Goal: Task Accomplishment & Management: Manage account settings

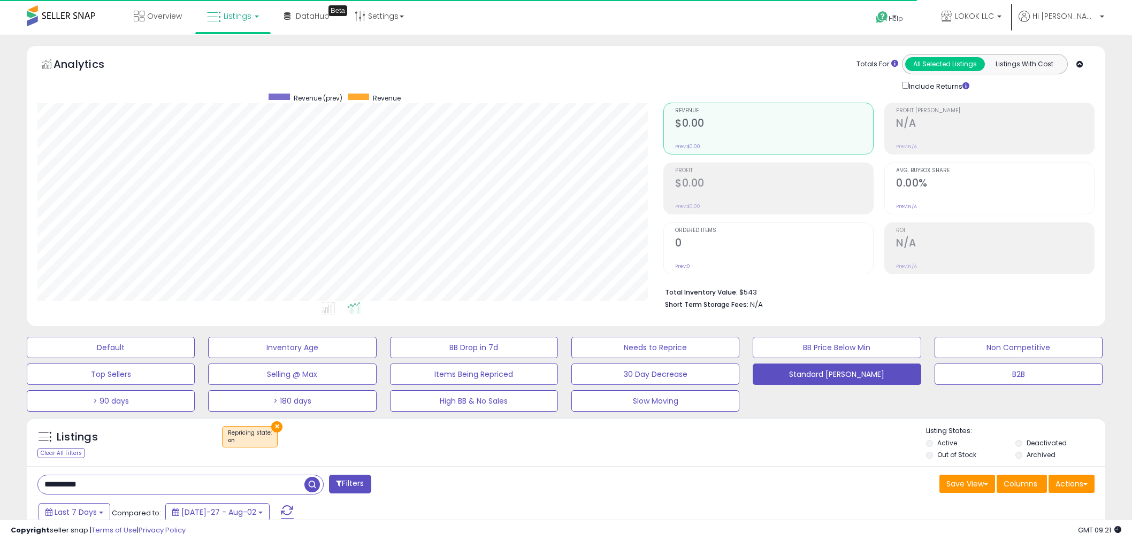
select select "**"
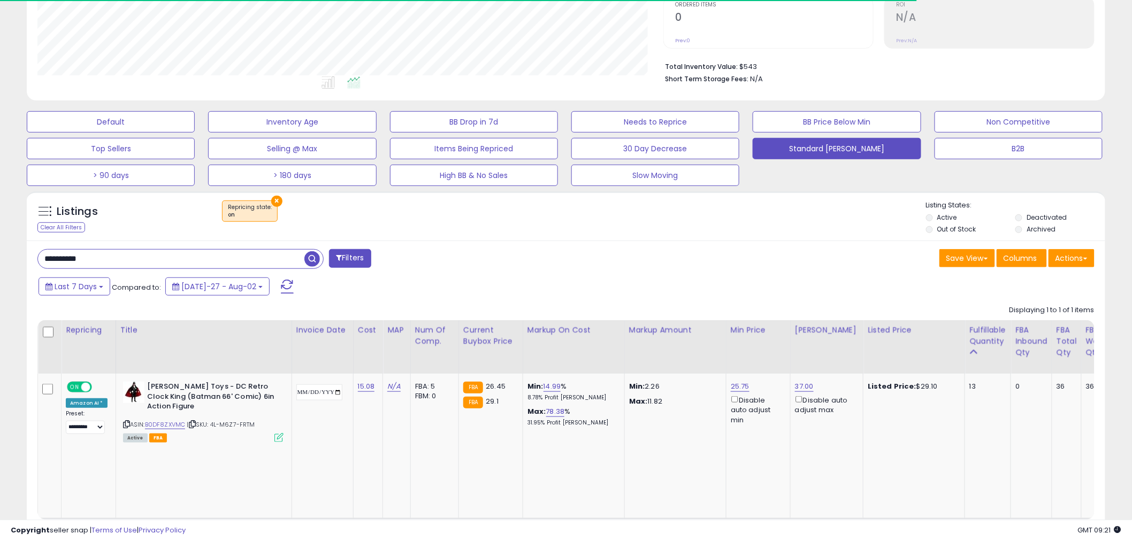
scroll to position [219, 626]
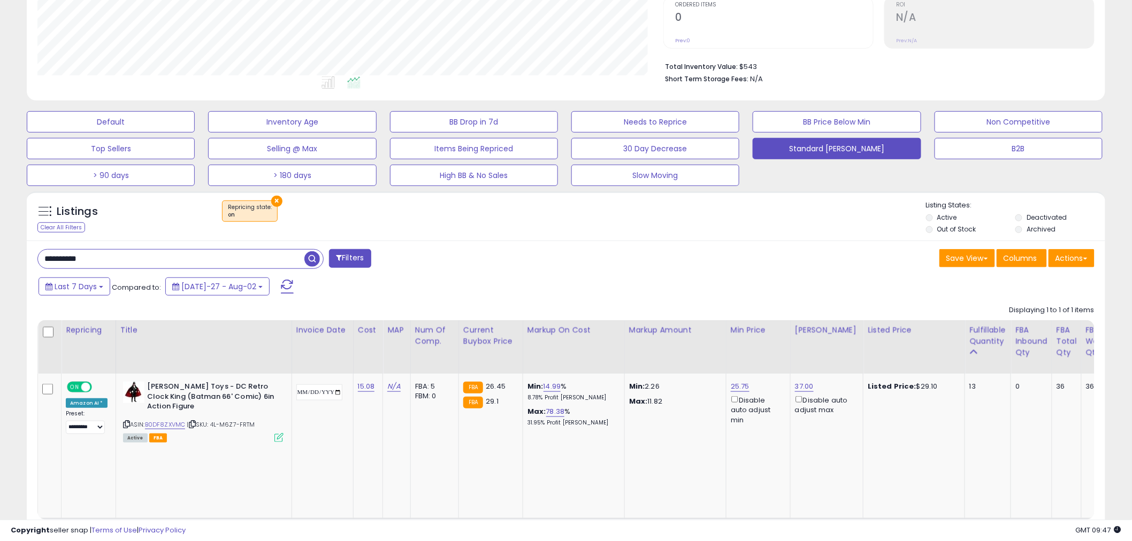
click at [111, 236] on div "Listings Clear All Filters × Repricing state : on" at bounding box center [566, 219] width 1078 height 36
paste input "**"
drag, startPoint x: 111, startPoint y: 256, endPoint x: 4, endPoint y: 286, distance: 111.2
click at [4, 286] on div "**********" at bounding box center [566, 205] width 1132 height 793
type input "**********"
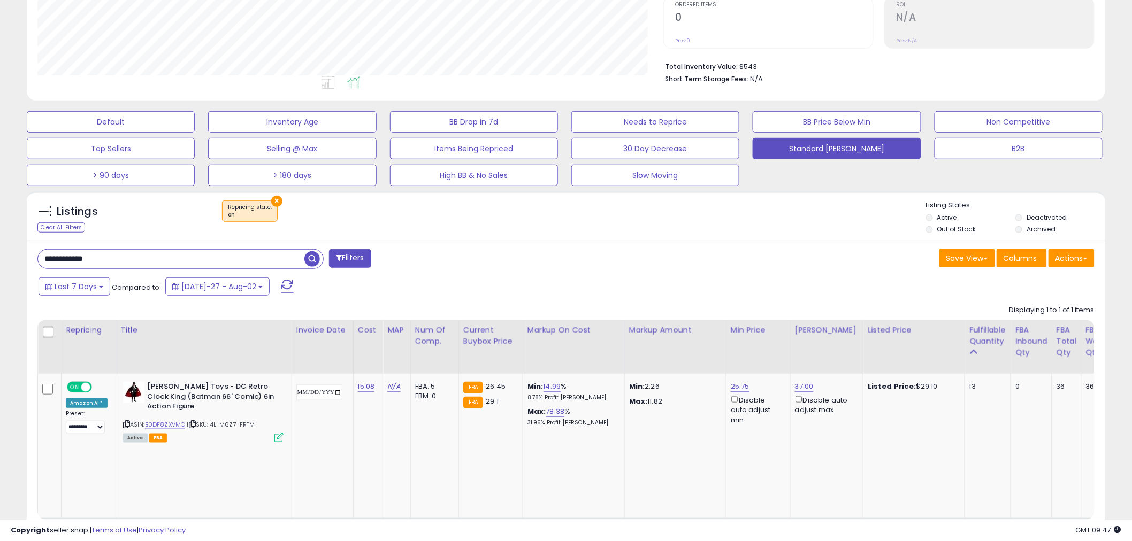
click at [313, 260] on span "button" at bounding box center [312, 259] width 16 height 16
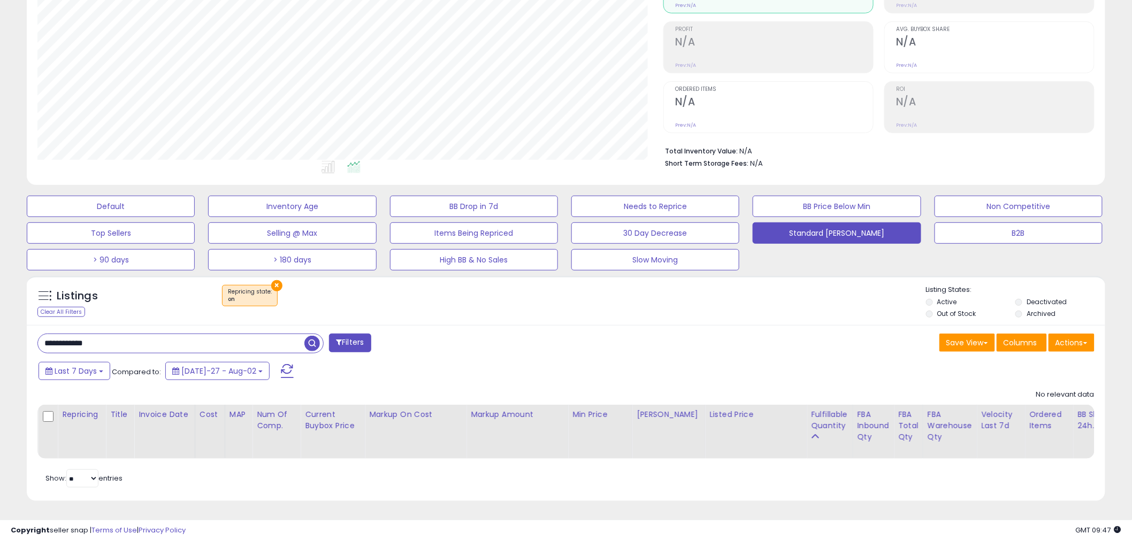
click at [273, 280] on button "×" at bounding box center [276, 285] width 11 height 11
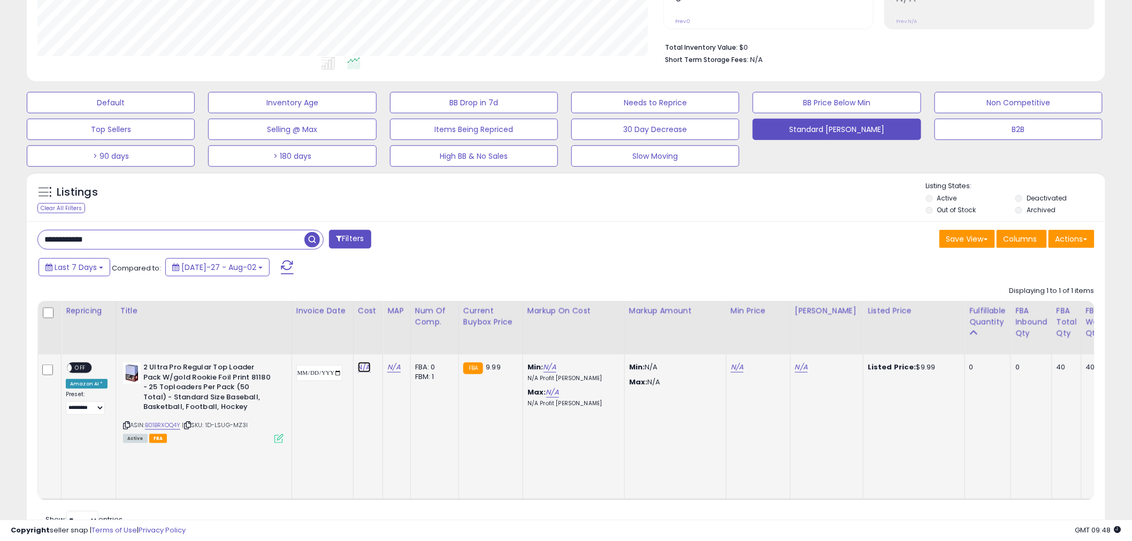
click at [371, 366] on link "N/A" at bounding box center [364, 367] width 13 height 11
click at [338, 338] on input "number" at bounding box center [341, 342] width 95 height 18
type input "****"
click button "submit" at bounding box center [402, 341] width 18 height 16
click at [1084, 238] on span at bounding box center [1085, 239] width 4 height 2
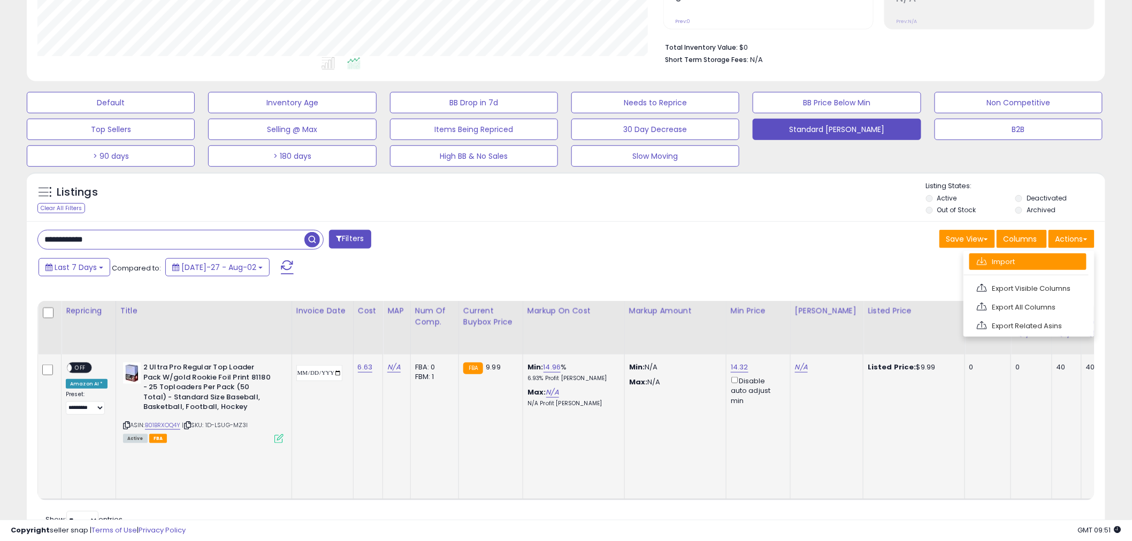
click at [1034, 263] on link "Import" at bounding box center [1027, 261] width 117 height 17
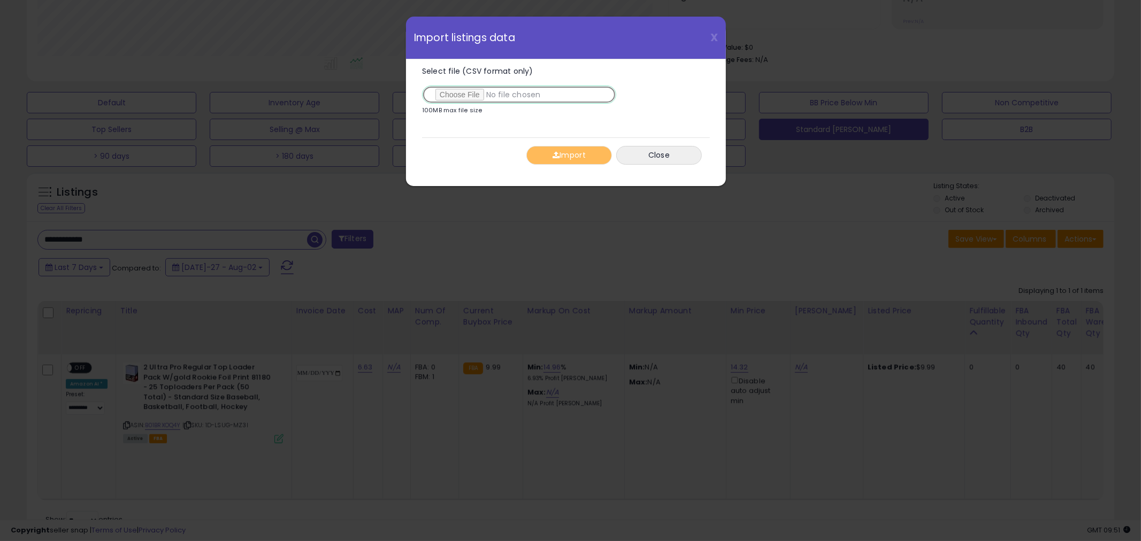
click at [461, 91] on input "Select file (CSV format only)" at bounding box center [519, 95] width 194 height 18
type input "**********"
click at [552, 160] on button "Import" at bounding box center [569, 155] width 86 height 19
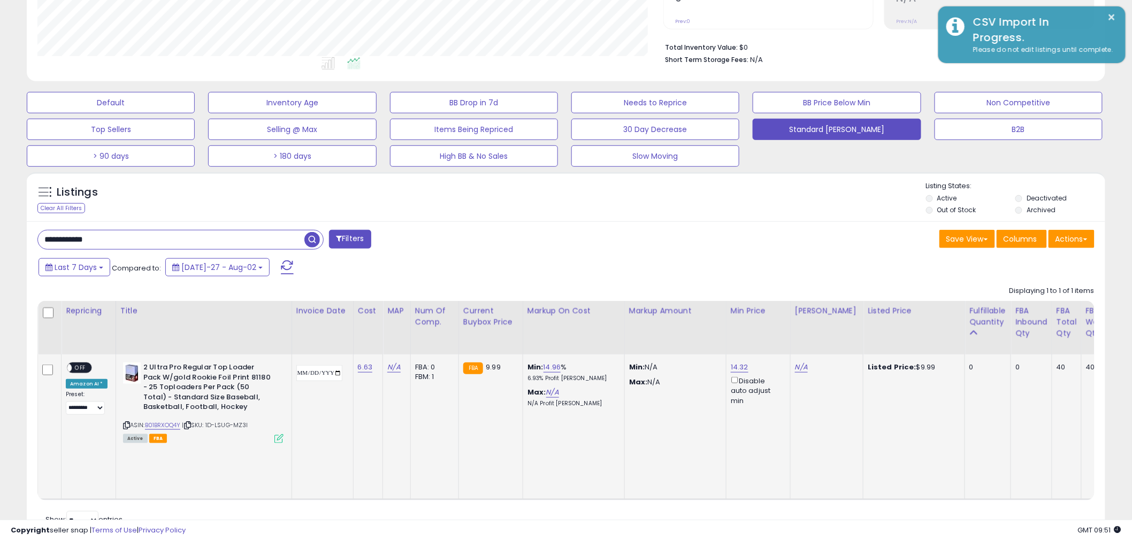
scroll to position [534522, 534115]
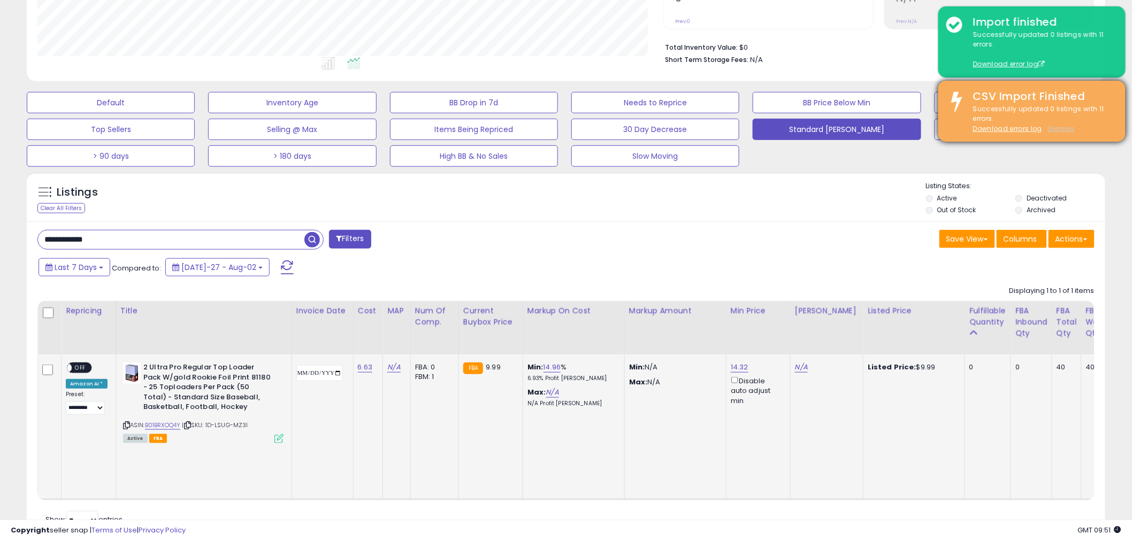
click at [1061, 127] on u "Dismiss" at bounding box center [1061, 128] width 27 height 9
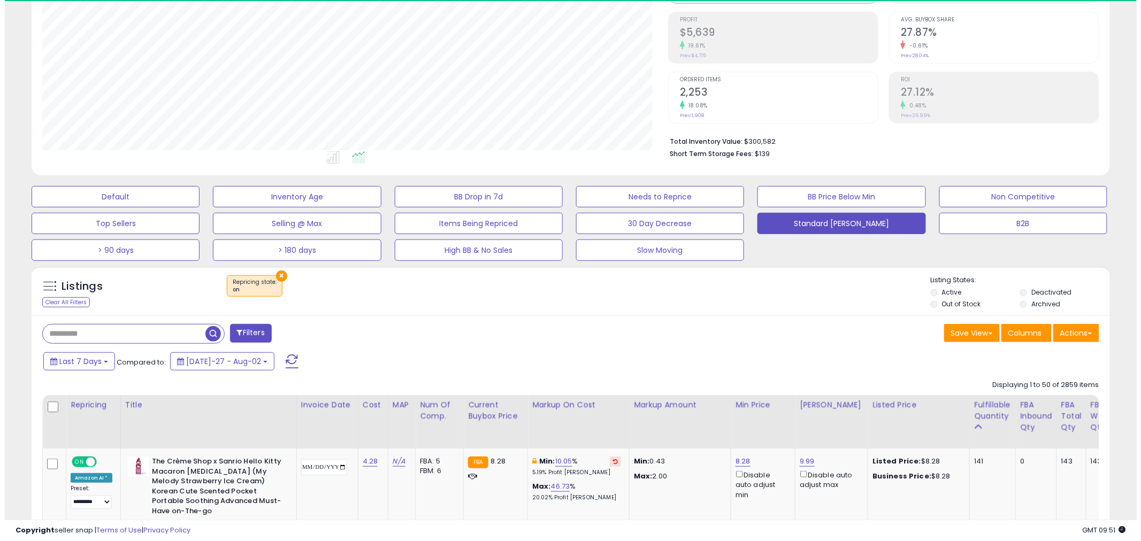
scroll to position [219, 626]
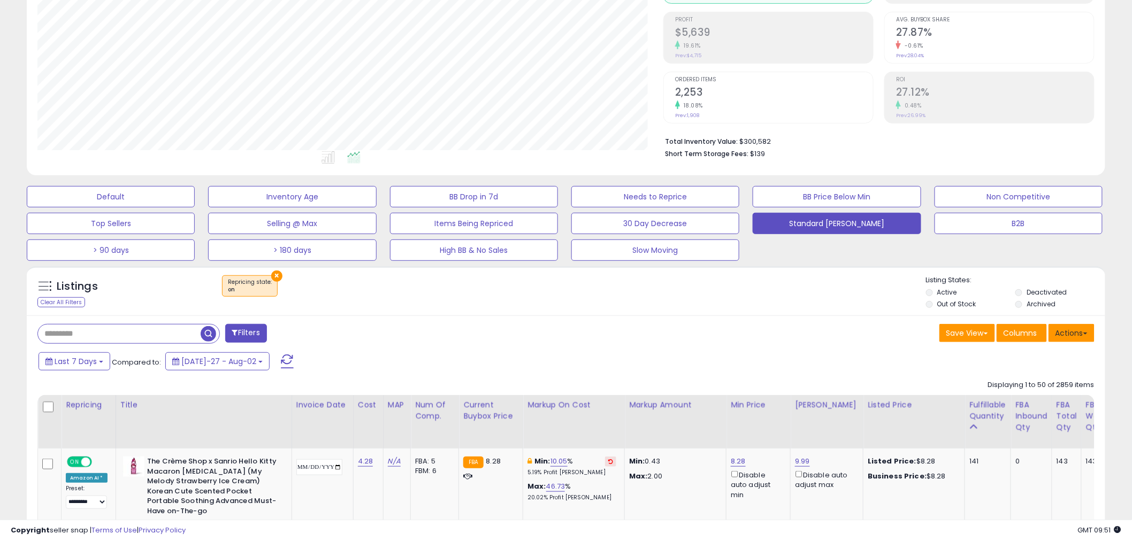
click at [1073, 334] on button "Actions" at bounding box center [1071, 333] width 46 height 18
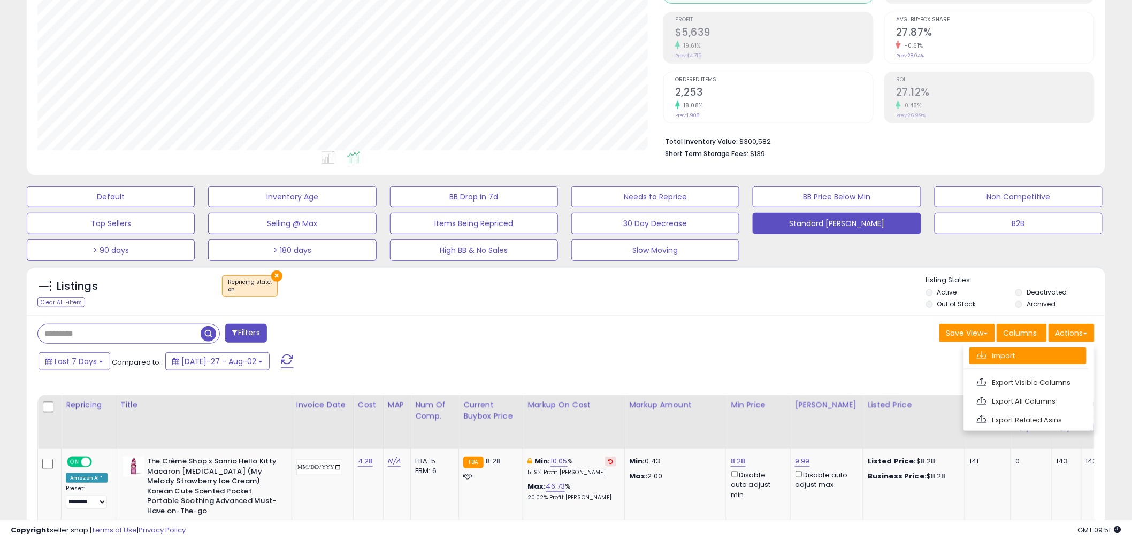
click at [1009, 355] on link "Import" at bounding box center [1027, 356] width 117 height 17
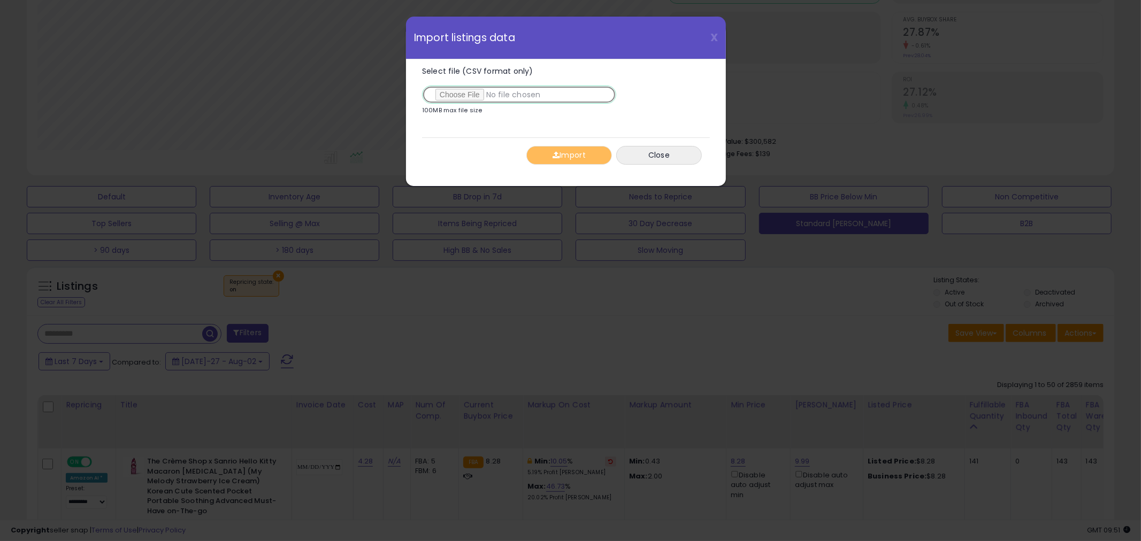
click at [467, 94] on input "Select file (CSV format only)" at bounding box center [519, 95] width 194 height 18
click at [571, 158] on button "Import" at bounding box center [569, 155] width 86 height 19
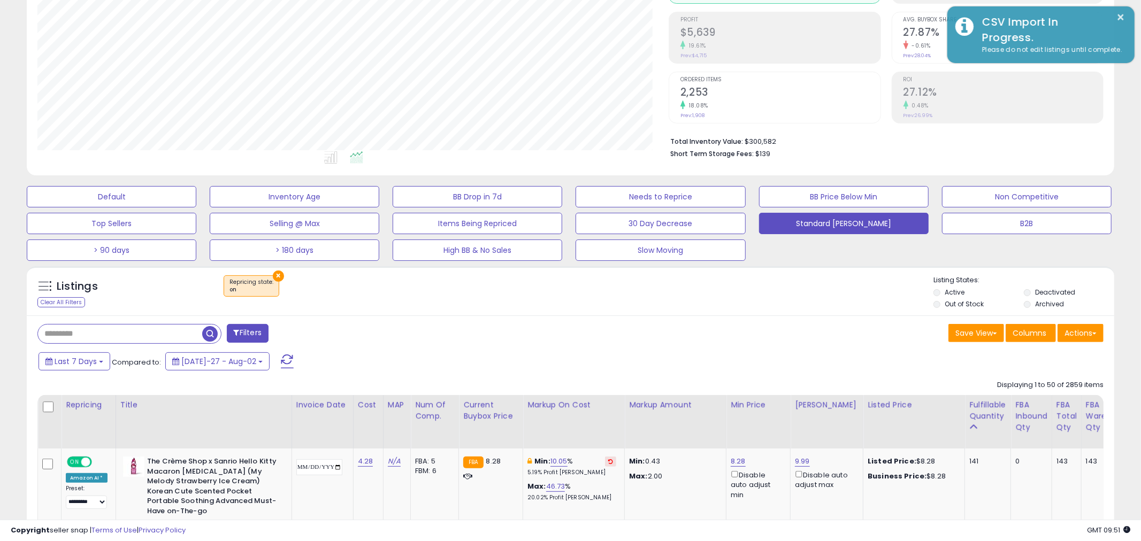
scroll to position [534522, 534115]
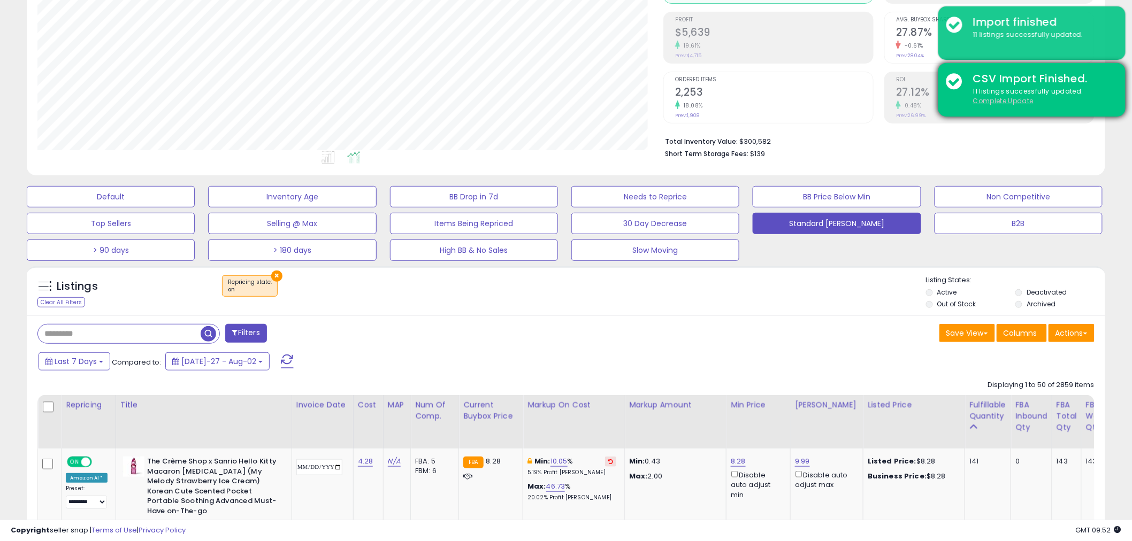
click at [1022, 100] on u "Complete Update" at bounding box center [1003, 100] width 60 height 9
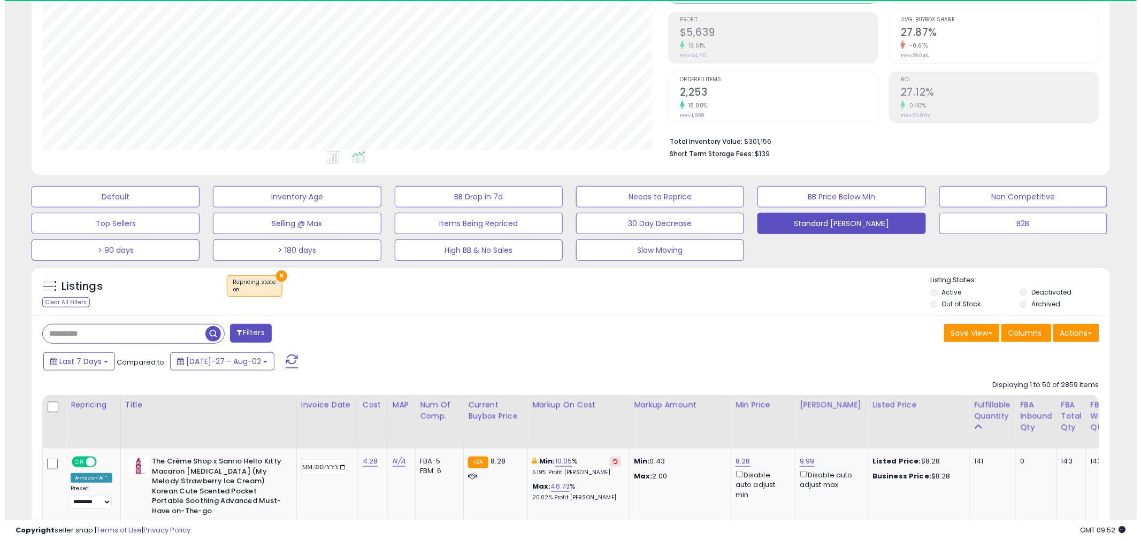
scroll to position [219, 626]
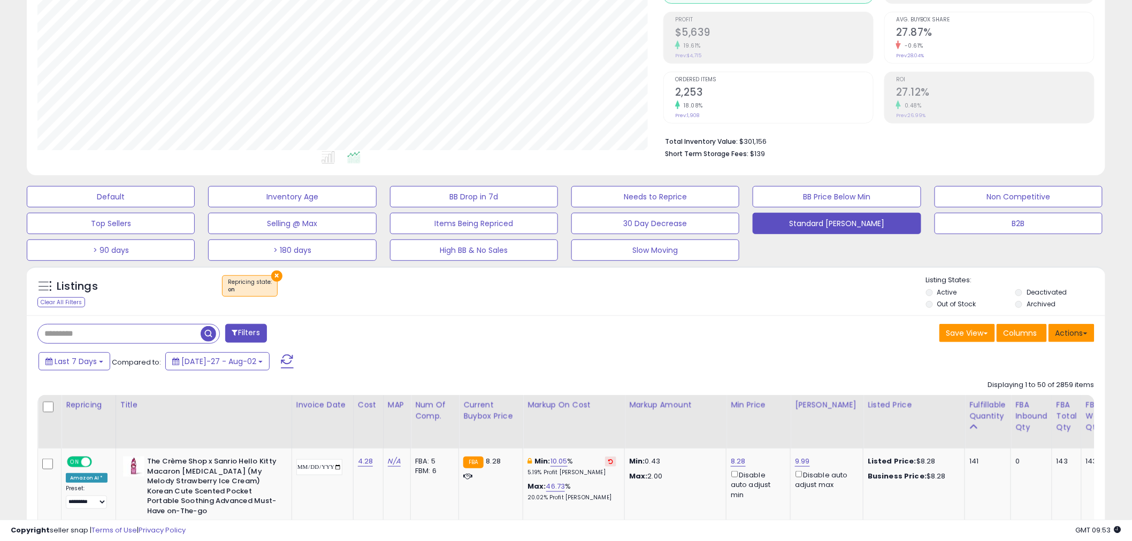
click at [1086, 333] on span at bounding box center [1085, 334] width 4 height 2
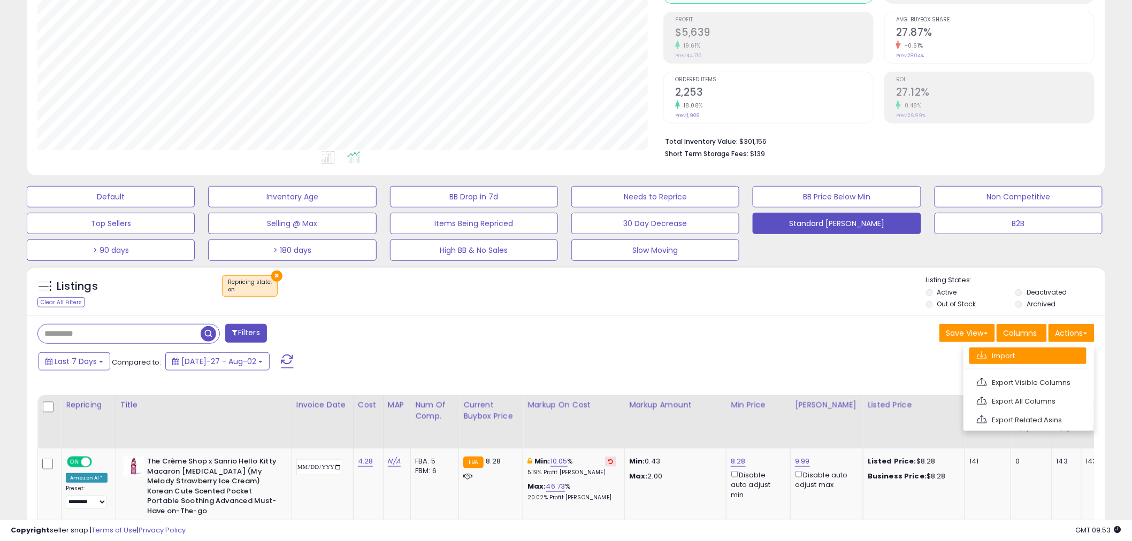
click at [1004, 355] on link "Import" at bounding box center [1027, 356] width 117 height 17
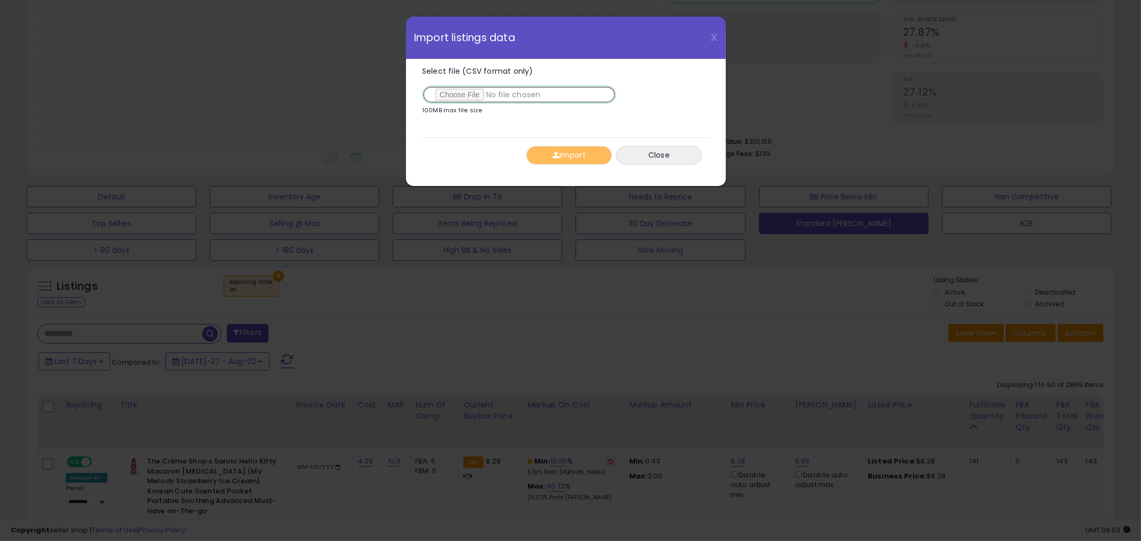
click at [458, 95] on input "Select file (CSV format only)" at bounding box center [519, 95] width 194 height 18
type input "**********"
click at [592, 158] on button "Import" at bounding box center [569, 155] width 86 height 19
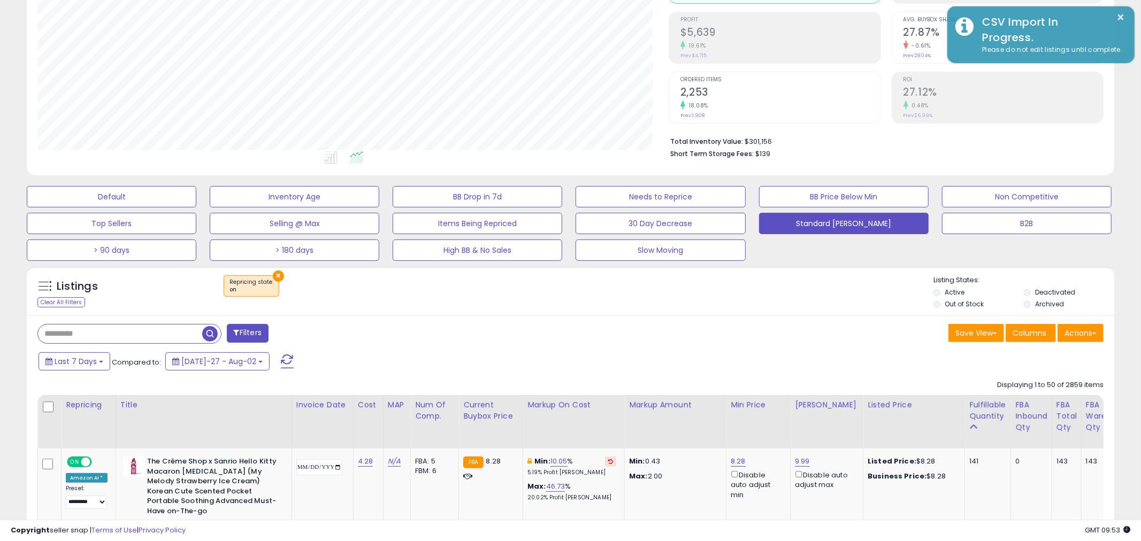
scroll to position [534522, 534115]
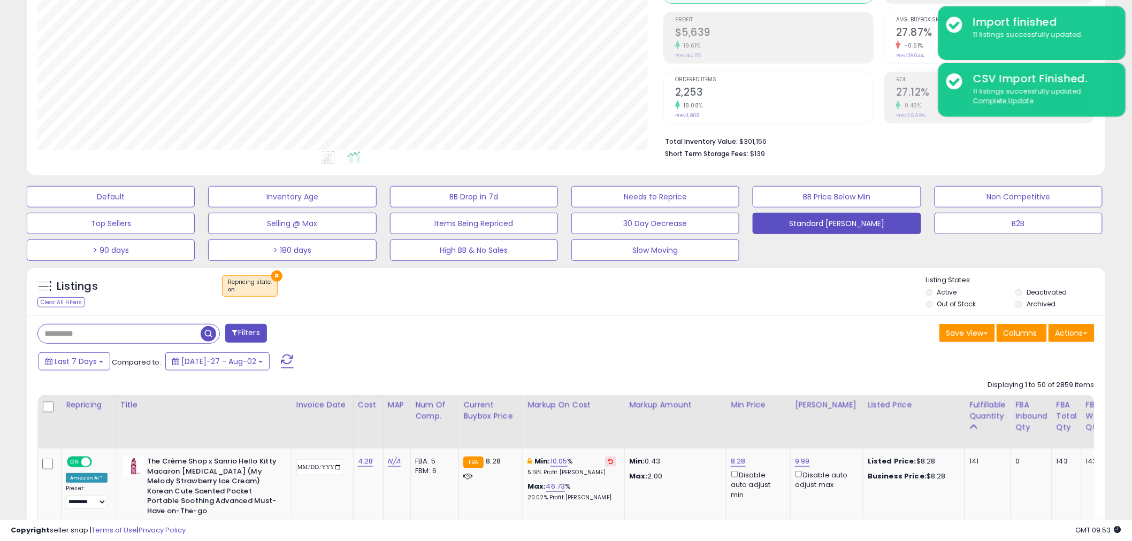
click at [558, 338] on div "Filters" at bounding box center [297, 334] width 536 height 21
click at [195, 202] on button "Needs to Reprice" at bounding box center [111, 196] width 168 height 21
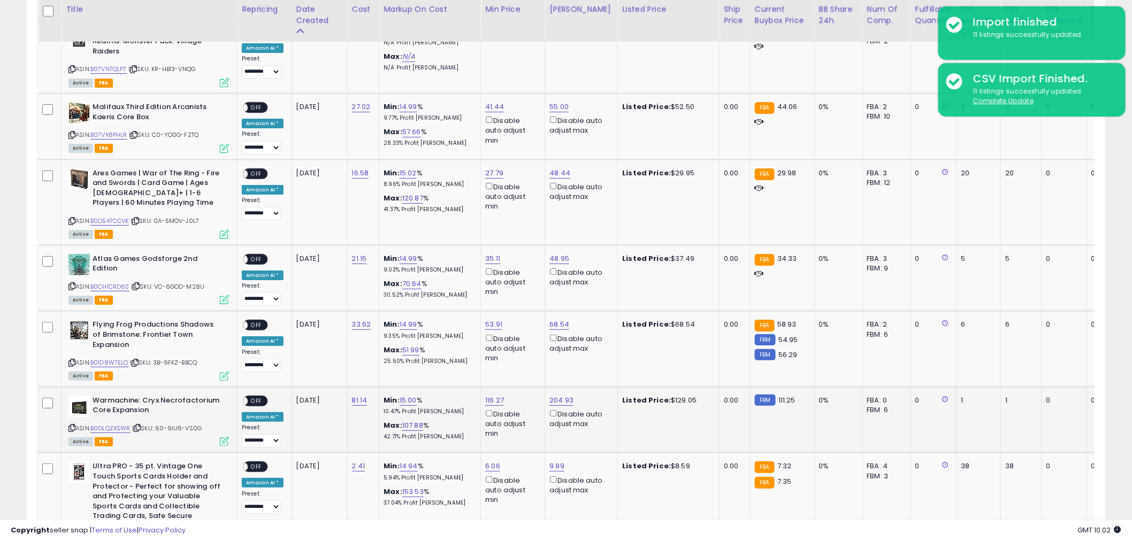
scroll to position [1865, 0]
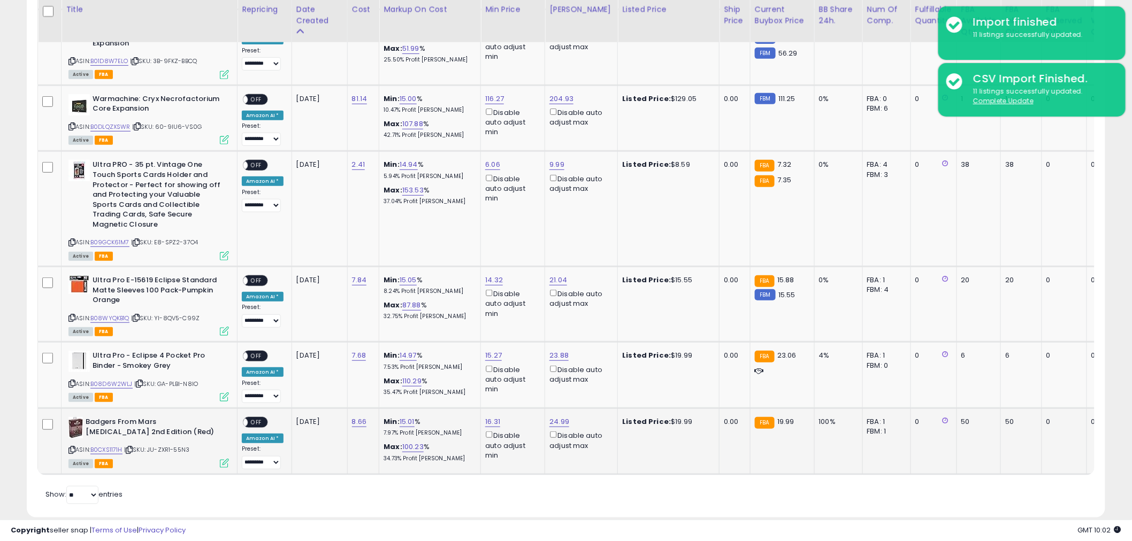
click at [256, 418] on span "OFF" at bounding box center [256, 422] width 17 height 9
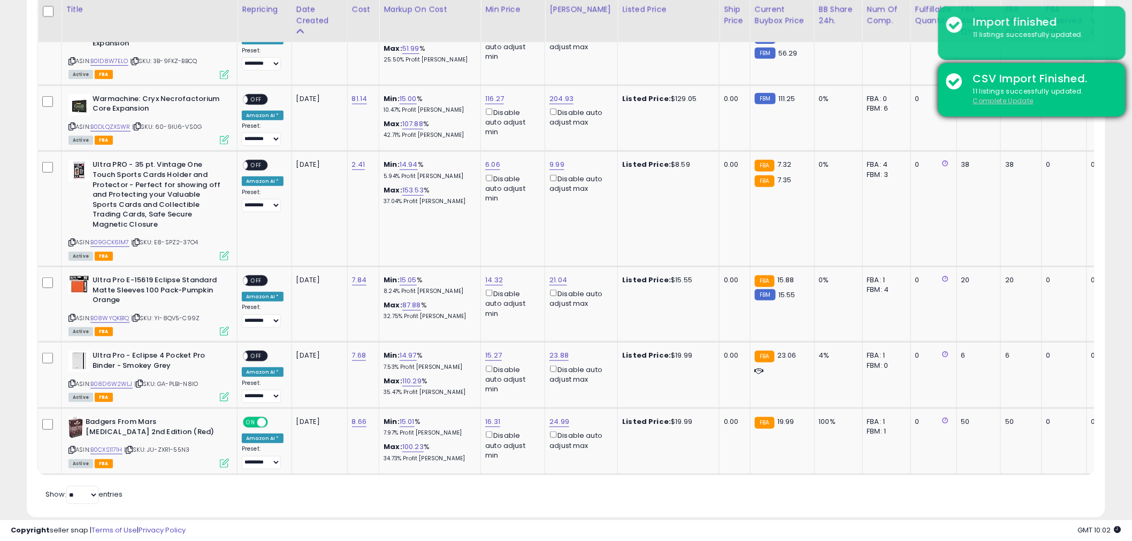
click at [1016, 103] on u "Complete Update" at bounding box center [1003, 100] width 60 height 9
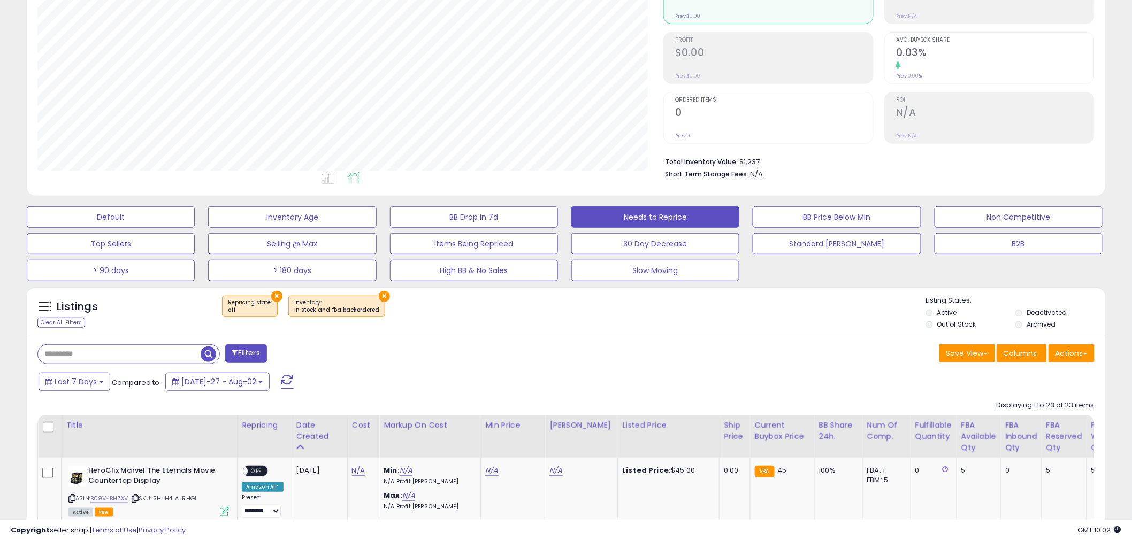
scroll to position [219, 626]
click at [102, 350] on input "text" at bounding box center [119, 354] width 163 height 19
paste input "**********"
type input "**********"
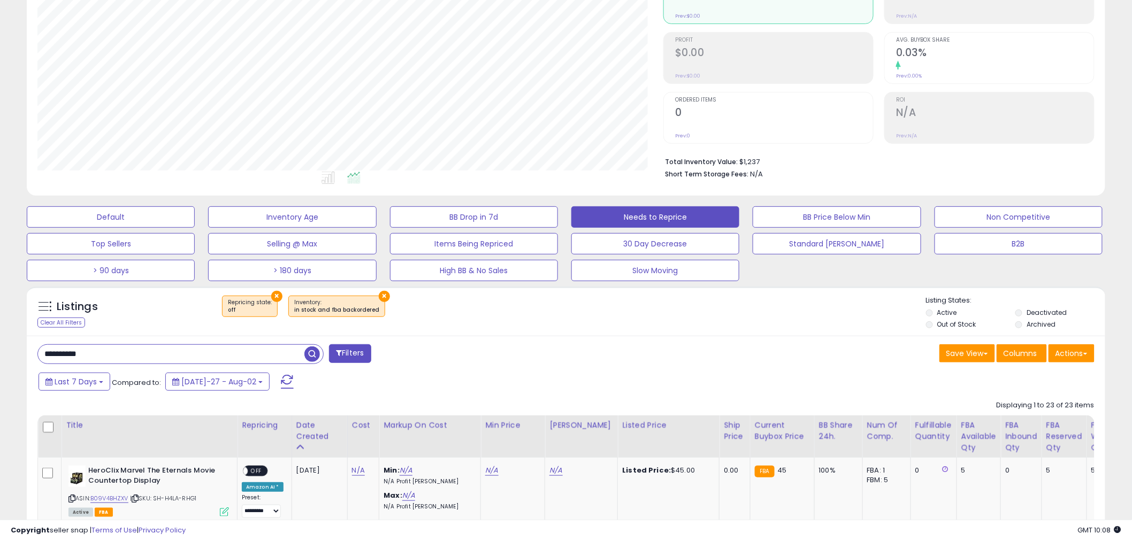
click at [317, 354] on span "button" at bounding box center [312, 355] width 16 height 16
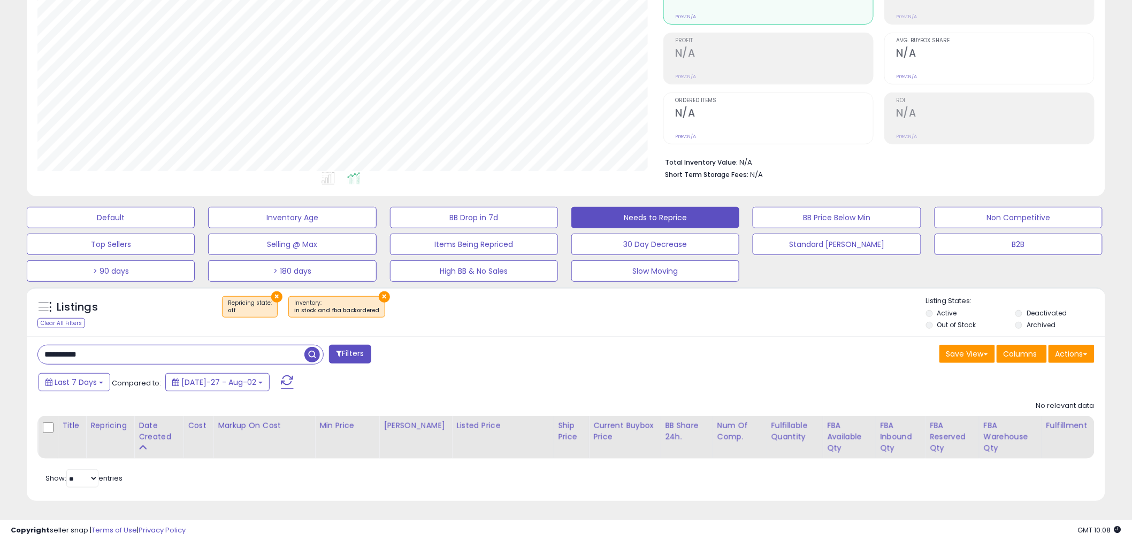
click at [379, 294] on button "×" at bounding box center [384, 296] width 11 height 11
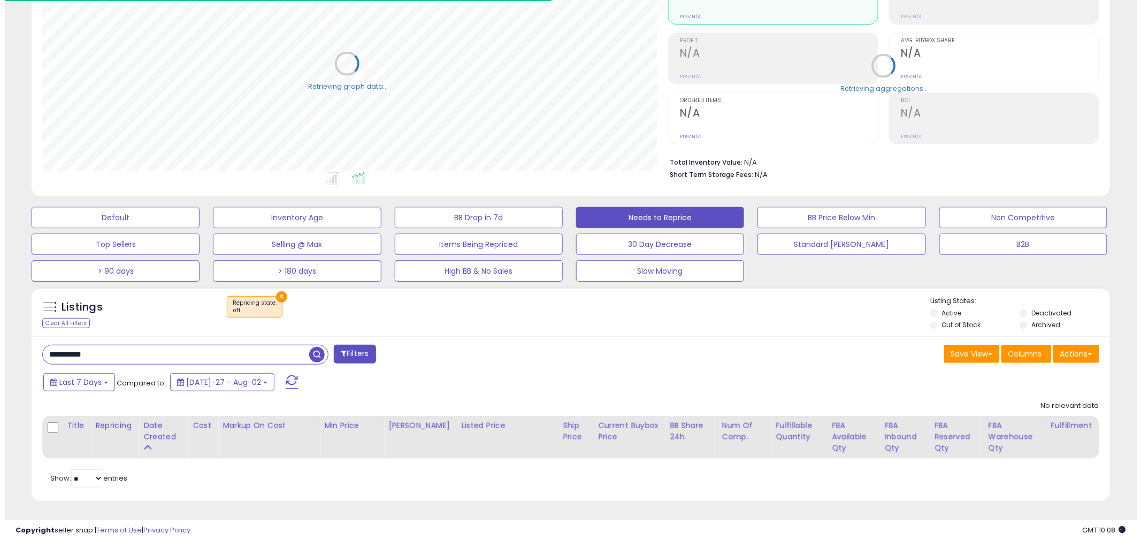
scroll to position [534522, 534115]
click at [273, 299] on button "×" at bounding box center [276, 296] width 11 height 11
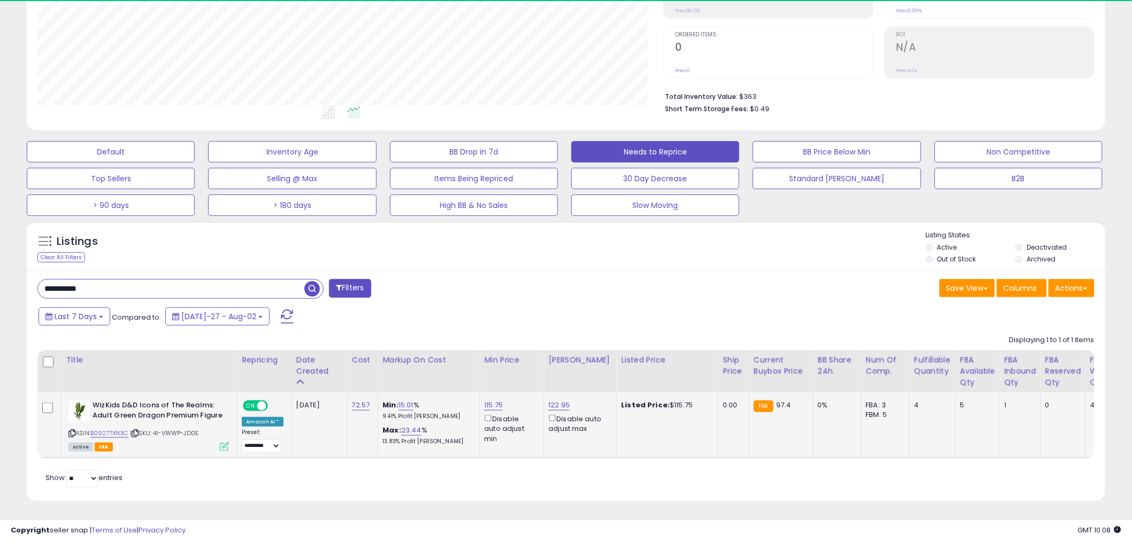
scroll to position [219, 626]
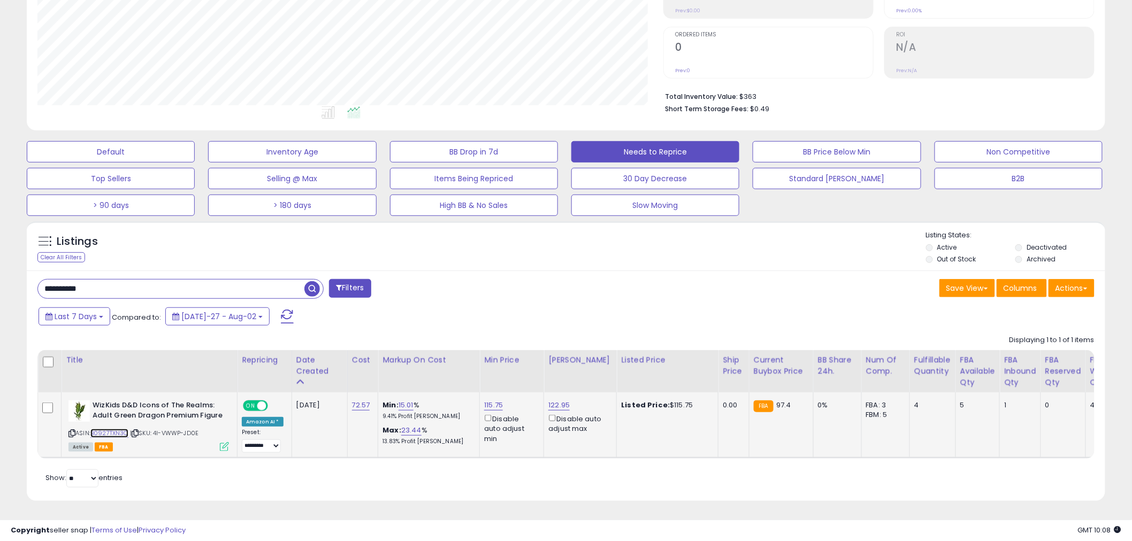
click at [100, 429] on link "B0927TXN3C" at bounding box center [109, 433] width 38 height 9
click at [494, 400] on link "115.75" at bounding box center [493, 405] width 19 height 11
click at [573, 306] on div "Last 7 Days Compared to: [DATE]-27 - Aug-02" at bounding box center [432, 318] width 792 height 24
click at [547, 364] on icon "button" at bounding box center [543, 367] width 6 height 6
click at [355, 400] on link "72.57" at bounding box center [361, 405] width 18 height 11
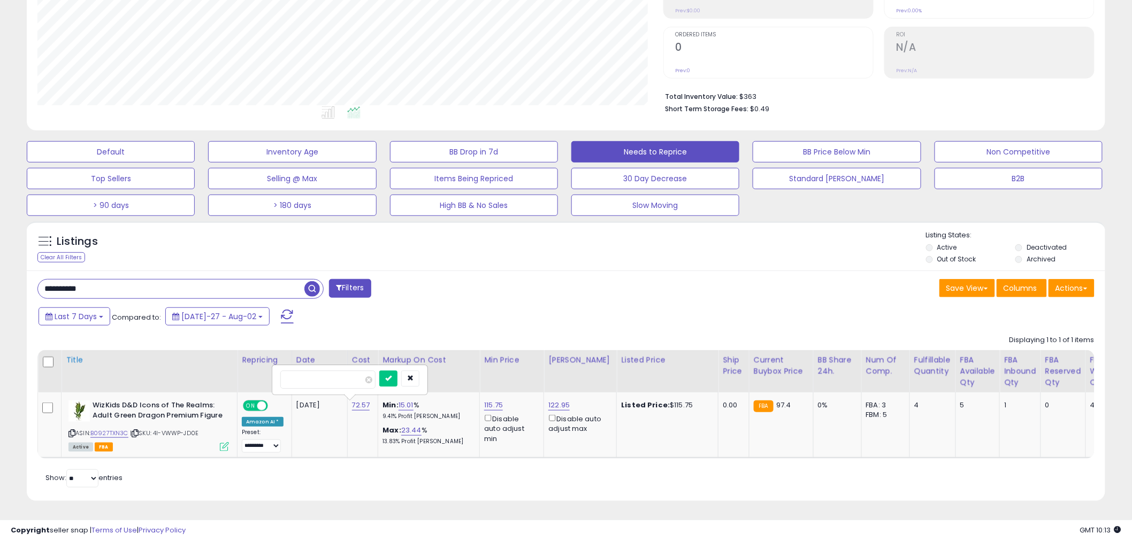
drag, startPoint x: 315, startPoint y: 357, endPoint x: 224, endPoint y: 334, distance: 94.8
click at [224, 350] on table "Title Repricing" at bounding box center [614, 404] width 1154 height 109
type input "*****"
click button "submit" at bounding box center [388, 379] width 18 height 16
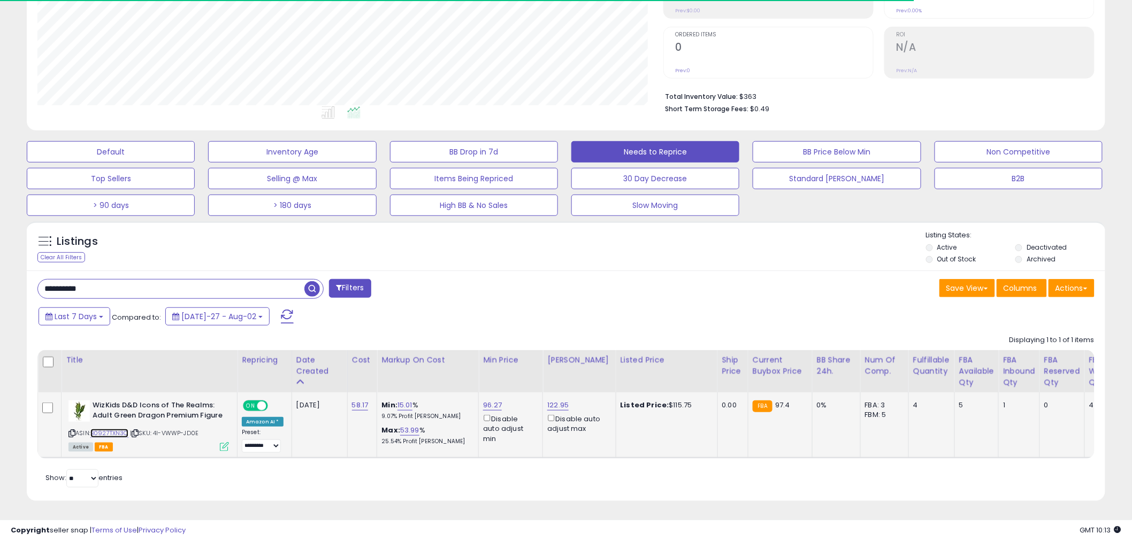
click at [112, 429] on link "B0927TXN3C" at bounding box center [109, 433] width 38 height 9
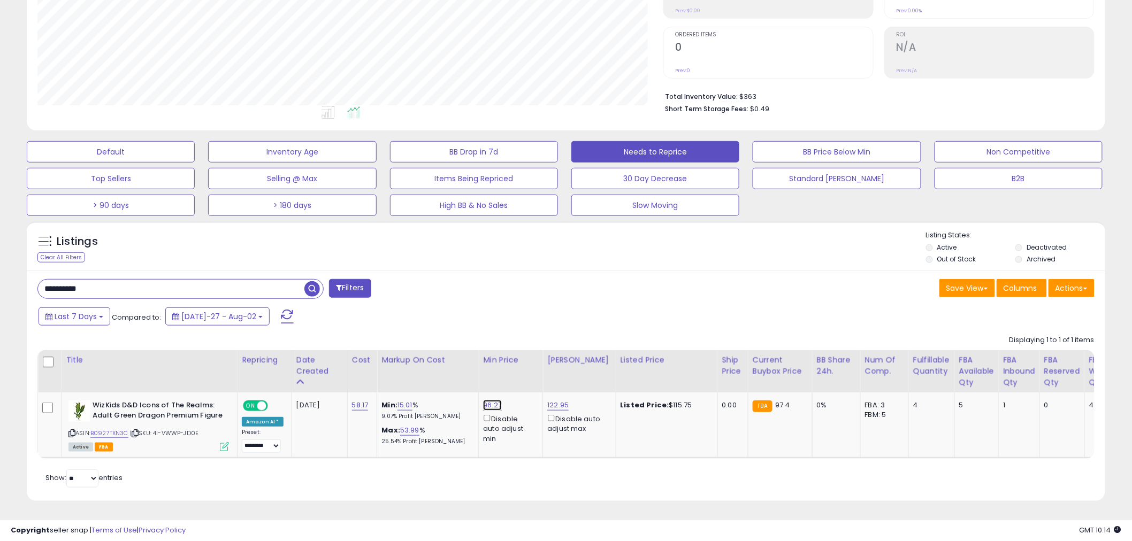
click at [490, 400] on link "96.27" at bounding box center [492, 405] width 19 height 11
drag, startPoint x: 465, startPoint y: 353, endPoint x: 387, endPoint y: 338, distance: 79.6
click at [371, 350] on table "Title Repricing" at bounding box center [613, 404] width 1153 height 109
type input "******"
click button "submit" at bounding box center [520, 368] width 18 height 16
